Goal: Task Accomplishment & Management: Manage account settings

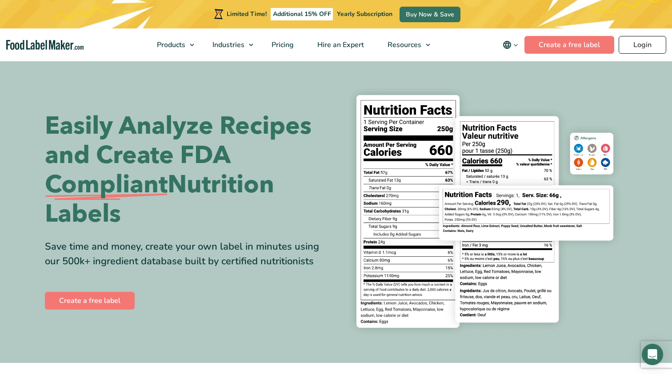
click at [638, 39] on link "Login" at bounding box center [642, 45] width 48 height 18
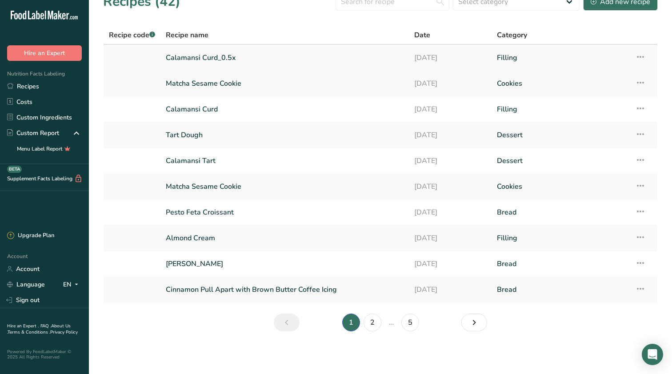
scroll to position [16, 0]
click at [646, 54] on td "Recipe Setup Delete Recipe Duplicate Recipe Scale Recipe Save as Sub-Recipe .a-…" at bounding box center [643, 58] width 28 height 26
click at [641, 56] on icon at bounding box center [640, 57] width 11 height 16
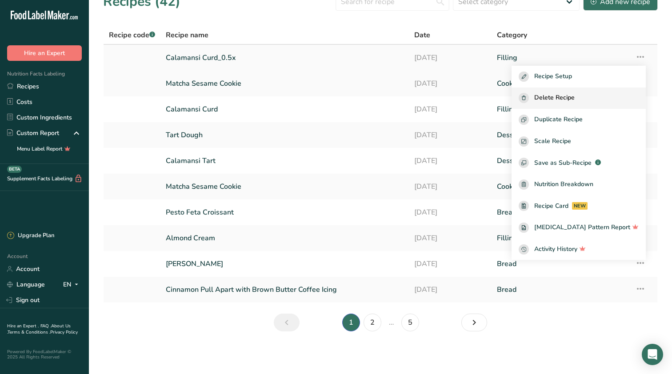
click at [574, 98] on span "Delete Recipe" at bounding box center [554, 98] width 40 height 10
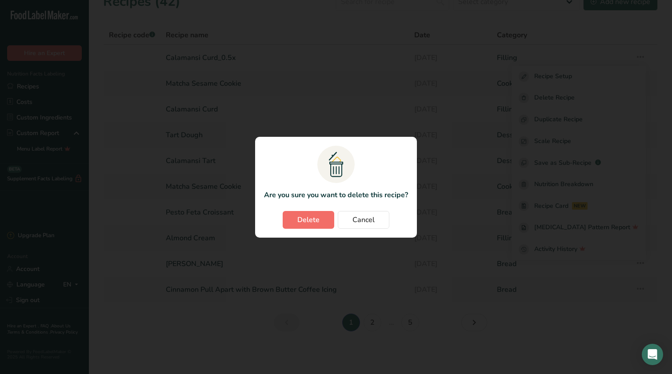
click at [303, 226] on button "Delete" at bounding box center [309, 220] width 52 height 18
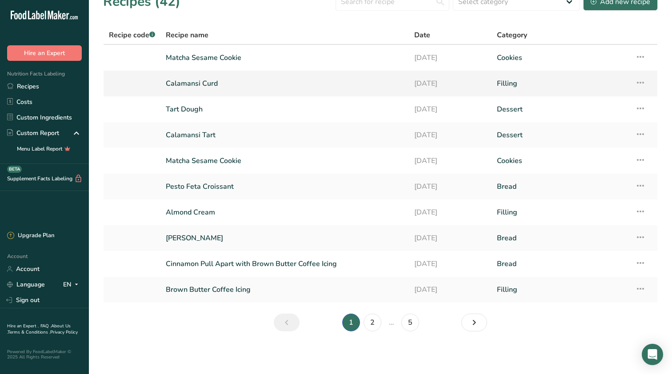
drag, startPoint x: 374, startPoint y: 17, endPoint x: 554, endPoint y: 95, distance: 196.0
click at [554, 95] on td "Filling" at bounding box center [560, 84] width 138 height 26
